Goal: Information Seeking & Learning: Find specific fact

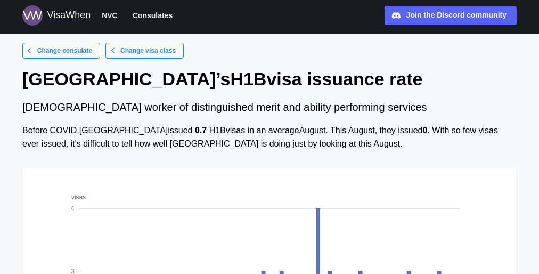
click at [270, 137] on div "Before COVID, [GEOGRAPHIC_DATA] issued 0.7 H1B visas in an average August . Thi…" at bounding box center [269, 137] width 495 height 27
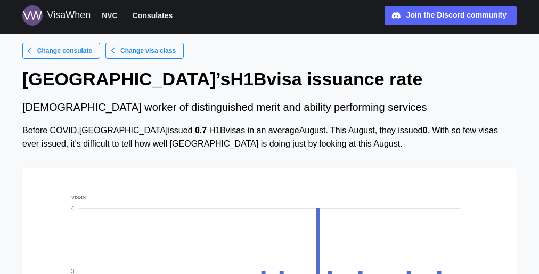
click at [270, 137] on div "Before COVID, [GEOGRAPHIC_DATA] issued 0.7 H1B visas in an average August . Thi…" at bounding box center [269, 137] width 495 height 27
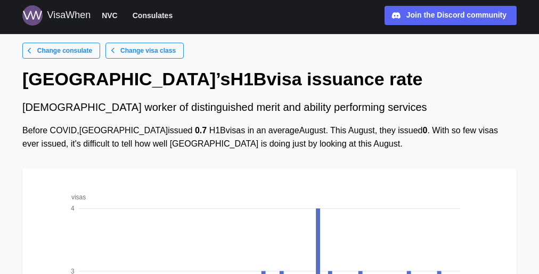
click at [270, 137] on div "Before COVID, [GEOGRAPHIC_DATA] issued 0.7 H1B visas in an average August . Thi…" at bounding box center [269, 137] width 495 height 27
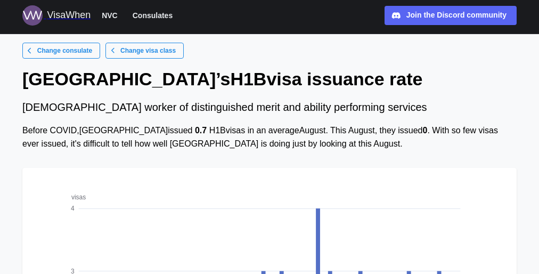
click at [270, 137] on div "Before COVID, [GEOGRAPHIC_DATA] issued 0.7 H1B visas in an average August . Thi…" at bounding box center [269, 137] width 495 height 27
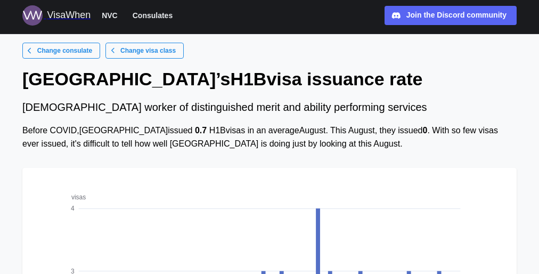
click at [270, 137] on div "Before COVID, [GEOGRAPHIC_DATA] issued 0.7 H1B visas in an average August . Thi…" at bounding box center [269, 137] width 495 height 27
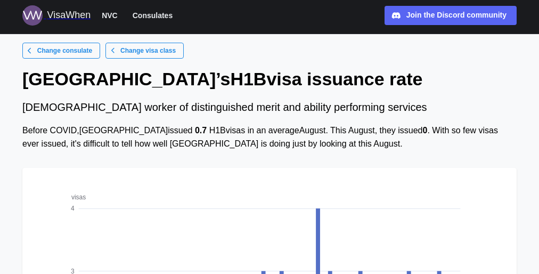
click at [270, 137] on div "Before COVID, [GEOGRAPHIC_DATA] issued 0.7 H1B visas in an average August . Thi…" at bounding box center [269, 137] width 495 height 27
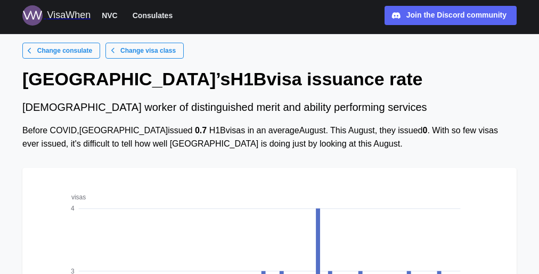
click at [270, 137] on div "Before COVID, [GEOGRAPHIC_DATA] issued 0.7 H1B visas in an average August . Thi…" at bounding box center [269, 137] width 495 height 27
